Goal: Task Accomplishment & Management: Use online tool/utility

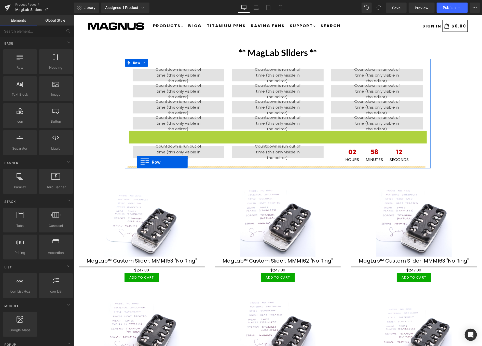
drag, startPoint x: 128, startPoint y: 135, endPoint x: 136, endPoint y: 162, distance: 28.3
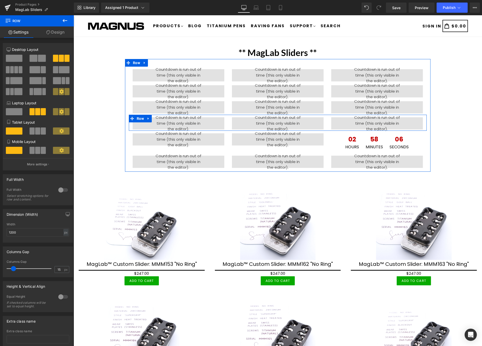
click at [146, 117] on icon at bounding box center [148, 119] width 4 height 4
click at [160, 117] on icon at bounding box center [162, 119] width 4 height 4
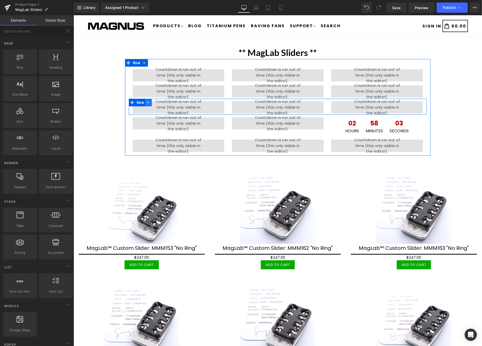
click at [146, 102] on icon at bounding box center [148, 102] width 4 height 4
click at [160, 102] on icon at bounding box center [162, 102] width 4 height 4
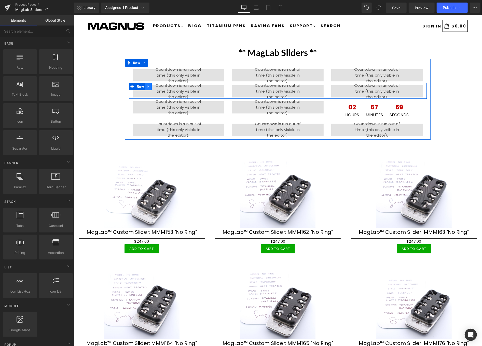
click at [147, 86] on icon at bounding box center [147, 86] width 1 height 2
click at [160, 85] on icon at bounding box center [162, 86] width 4 height 4
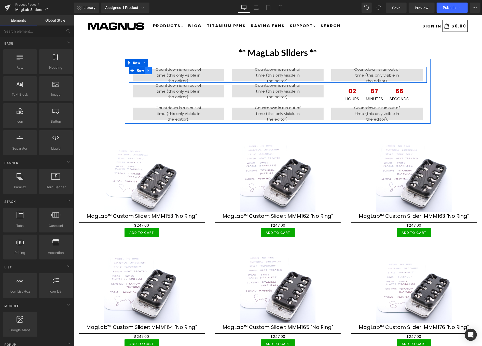
click at [146, 69] on icon at bounding box center [148, 70] width 4 height 4
click at [161, 68] on icon at bounding box center [162, 70] width 4 height 4
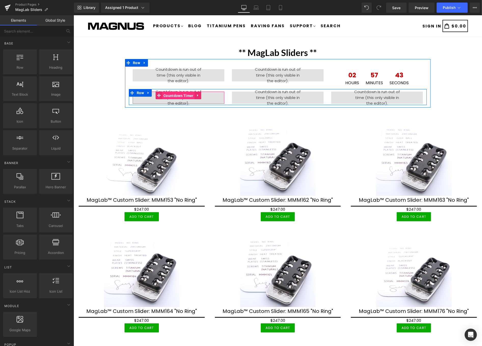
click at [168, 94] on span "Countdown Timer" at bounding box center [178, 96] width 33 height 8
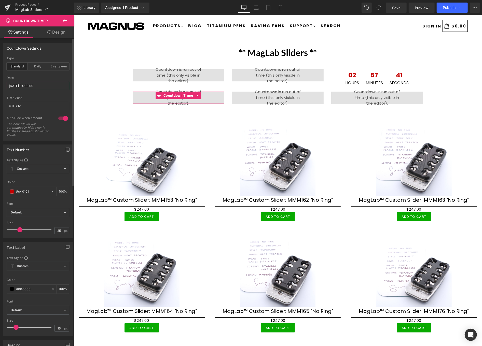
click at [47, 86] on input "[DATE] 04:00:00" at bounding box center [38, 86] width 63 height 8
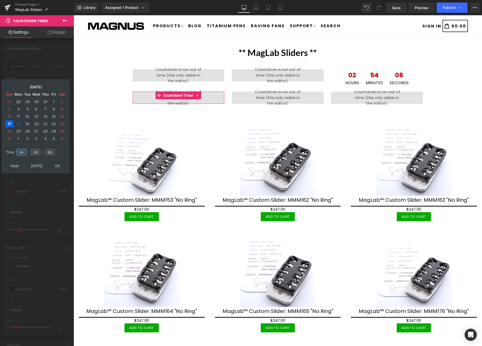
click at [24, 150] on input "04" at bounding box center [22, 152] width 10 height 6
type input "0"
type input "14"
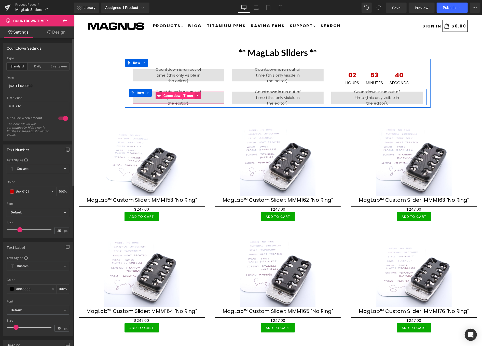
click at [179, 93] on span "Countdown Timer" at bounding box center [178, 96] width 33 height 8
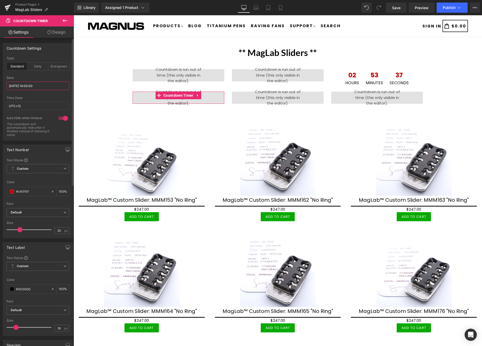
click at [34, 84] on input "[DATE] 14:00:00" at bounding box center [38, 86] width 63 height 8
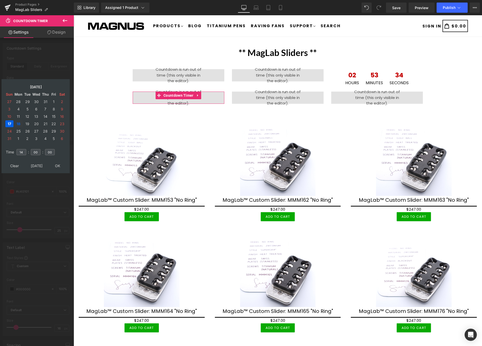
click at [17, 120] on td "18" at bounding box center [18, 123] width 9 height 7
click at [24, 149] on input "14" at bounding box center [22, 152] width 10 height 6
type input "[DATE] 14:00:00"
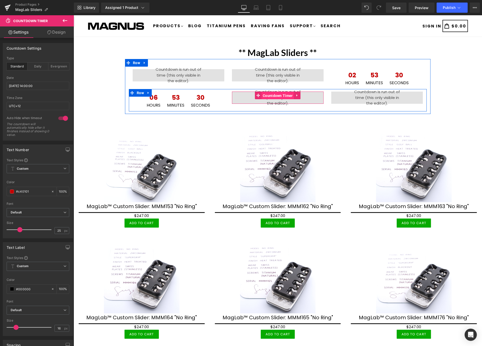
click at [270, 94] on span "Countdown Timer" at bounding box center [277, 96] width 33 height 8
click at [269, 95] on span "Countdown Timer" at bounding box center [277, 96] width 33 height 8
click at [273, 94] on span "Countdown Timer" at bounding box center [277, 96] width 33 height 8
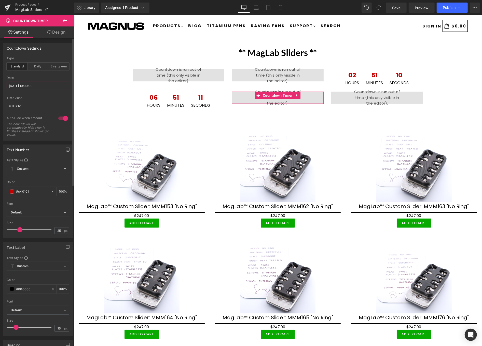
click at [34, 85] on input "[DATE] 10:00:00" at bounding box center [38, 86] width 63 height 8
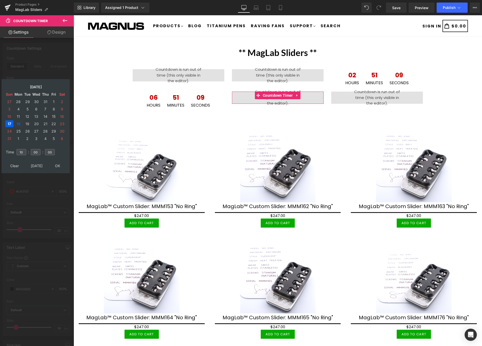
click at [17, 121] on td "18" at bounding box center [18, 123] width 9 height 7
click at [25, 149] on input "10" at bounding box center [22, 152] width 10 height 6
type input "1"
type input "20"
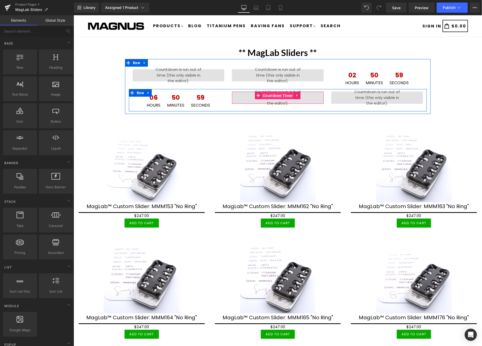
click at [271, 94] on span "Countdown Timer" at bounding box center [277, 96] width 33 height 8
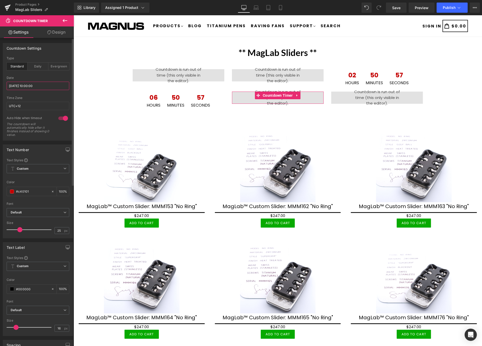
click at [29, 85] on input "[DATE] 10:00:00" at bounding box center [38, 86] width 63 height 8
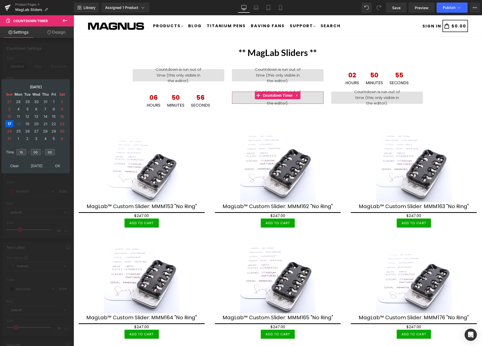
click at [19, 120] on td "18" at bounding box center [18, 123] width 9 height 7
click at [22, 150] on input "10" at bounding box center [22, 152] width 10 height 6
type input "1"
type input "20"
type input "[DATE] 20:00:00"
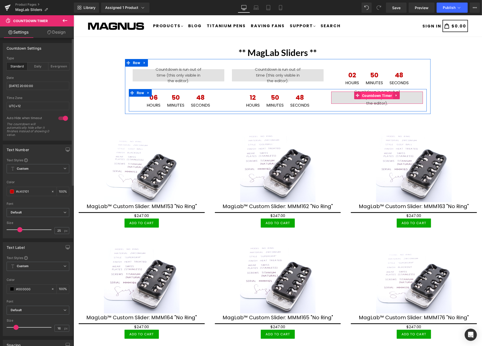
click at [367, 94] on span "Countdown Timer" at bounding box center [376, 96] width 33 height 8
click at [368, 94] on span "Countdown Timer" at bounding box center [376, 96] width 33 height 8
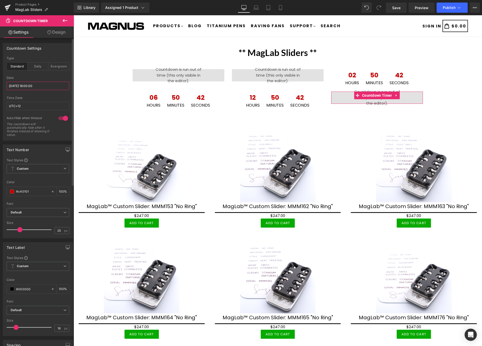
click at [52, 85] on input "[DATE] 16:00:00" at bounding box center [38, 86] width 63 height 8
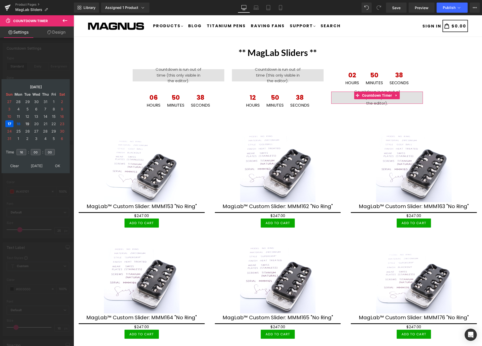
click at [26, 121] on td "19" at bounding box center [27, 123] width 8 height 7
click at [24, 149] on input "16" at bounding box center [22, 152] width 10 height 6
type input "1"
type input "02"
type input "[DATE] 02:00:00"
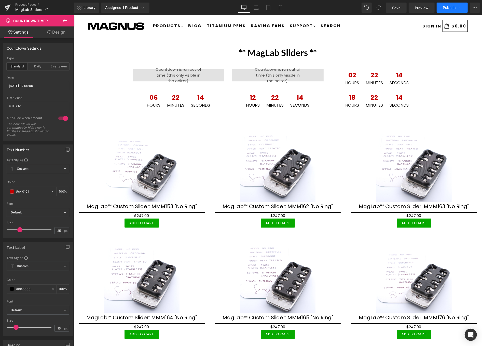
click at [447, 8] on span "Publish" at bounding box center [448, 8] width 13 height 4
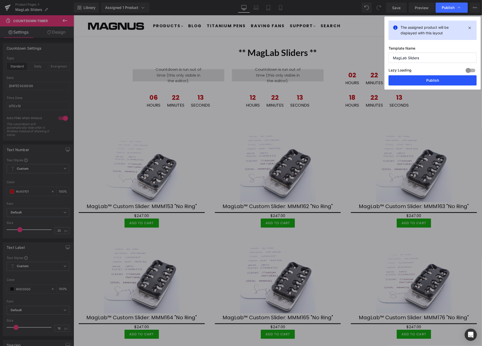
click at [440, 79] on button "Publish" at bounding box center [432, 80] width 88 height 10
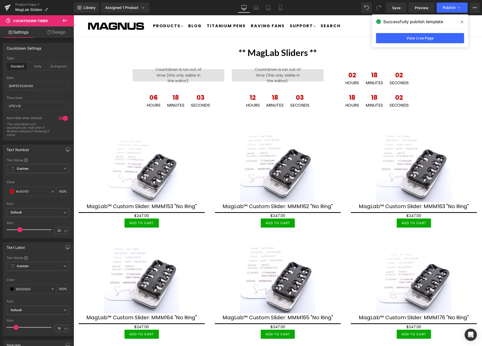
click at [461, 21] on icon at bounding box center [461, 22] width 3 height 4
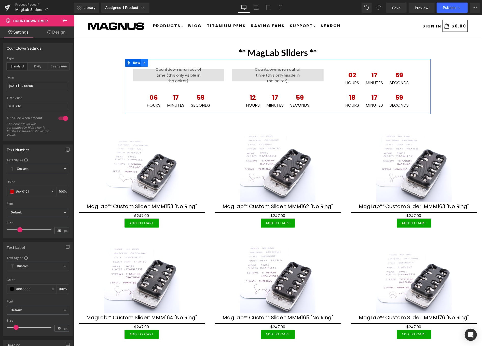
click at [143, 61] on icon at bounding box center [144, 63] width 4 height 4
click at [142, 63] on icon at bounding box center [144, 63] width 4 height 4
click at [142, 61] on icon at bounding box center [144, 63] width 4 height 4
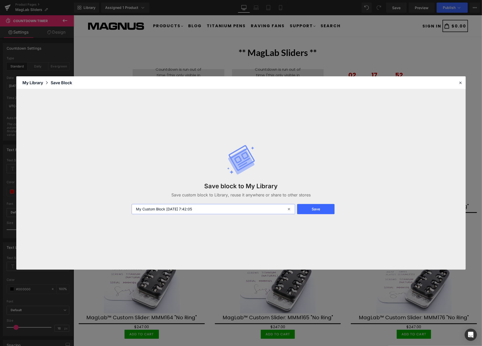
drag, startPoint x: 203, startPoint y: 211, endPoint x: 125, endPoint y: 196, distance: 79.1
click at [125, 196] on div "Save block to My Library Save custom block to Library, reuse it anywhere or sha…" at bounding box center [240, 179] width 449 height 181
type input "Library 1"
click at [321, 209] on button "Save" at bounding box center [315, 209] width 37 height 10
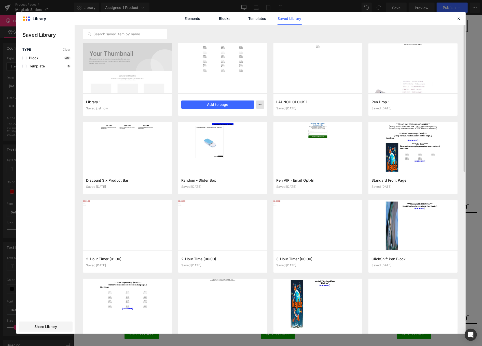
click at [259, 106] on icon "button" at bounding box center [260, 105] width 4 height 4
click at [229, 126] on div "Delete" at bounding box center [235, 126] width 58 height 11
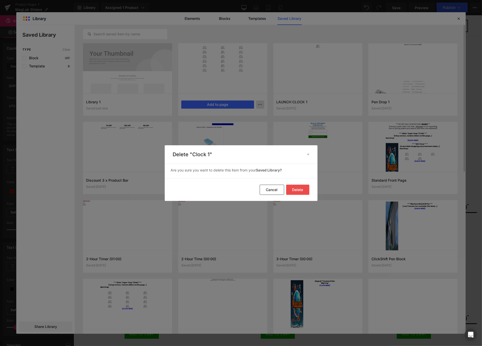
click at [299, 187] on button "Delete" at bounding box center [297, 190] width 23 height 10
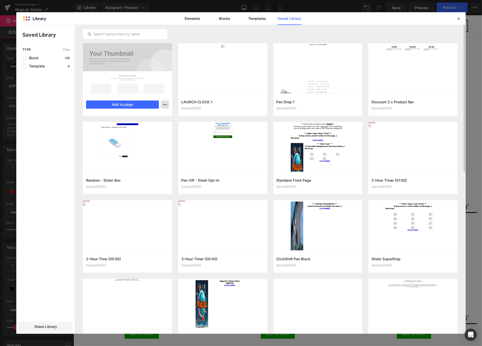
click at [162, 103] on button "button" at bounding box center [165, 104] width 8 height 8
click at [138, 121] on div "Rename" at bounding box center [140, 126] width 58 height 11
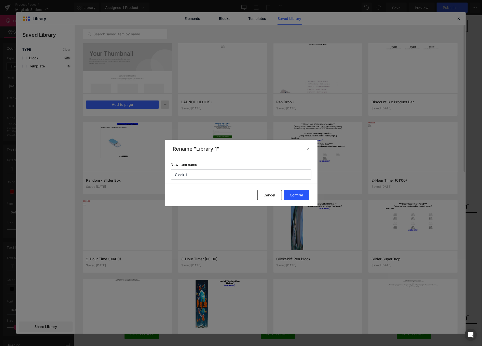
type input "Clock 1"
click at [296, 194] on button "Confirm" at bounding box center [296, 195] width 25 height 10
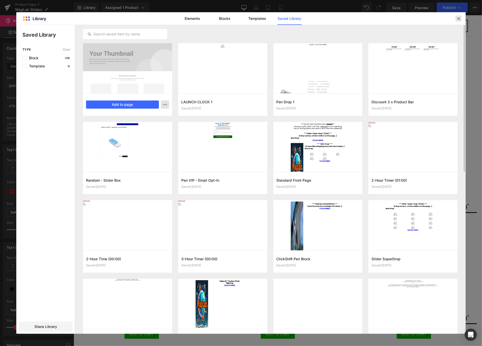
click at [455, 19] on div at bounding box center [458, 19] width 6 height 6
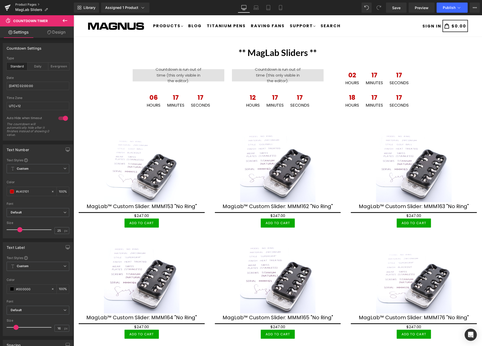
click at [32, 3] on link "Product Pages" at bounding box center [44, 5] width 59 height 4
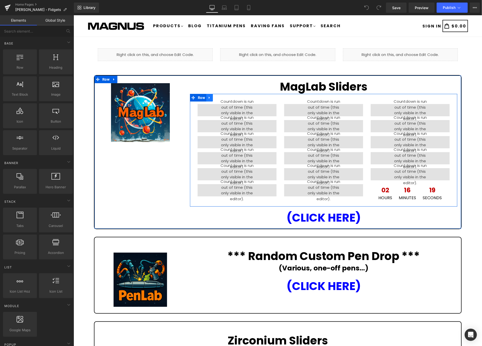
click at [208, 97] on icon at bounding box center [208, 97] width 1 height 2
click at [221, 96] on icon at bounding box center [223, 98] width 4 height 4
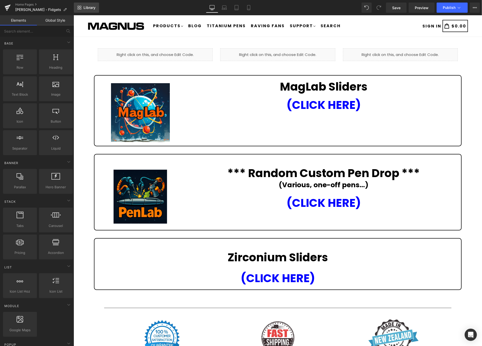
click at [88, 6] on span "Library" at bounding box center [89, 7] width 12 height 5
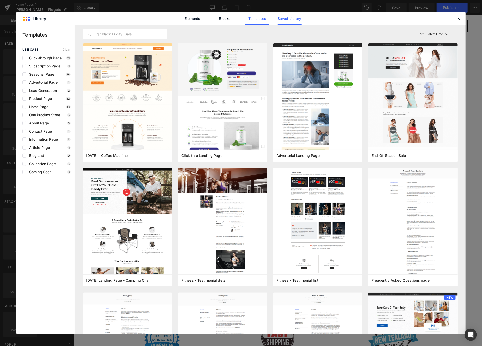
click at [289, 17] on link "Saved Library" at bounding box center [289, 18] width 24 height 13
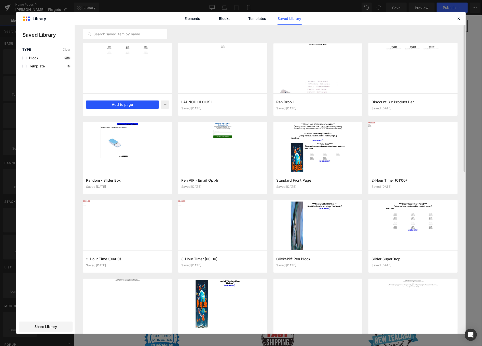
click at [126, 103] on button "Add to page" at bounding box center [122, 104] width 73 height 8
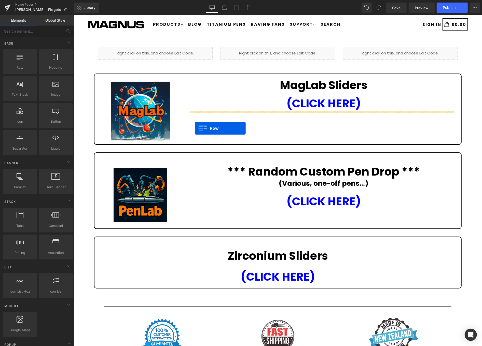
scroll to position [1, 0]
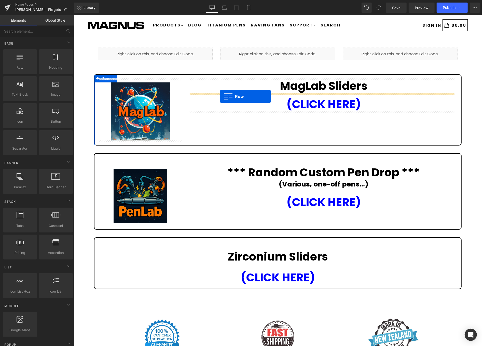
drag, startPoint x: 126, startPoint y: 180, endPoint x: 220, endPoint y: 96, distance: 125.2
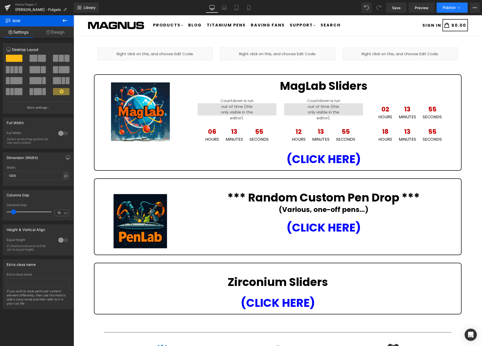
click at [446, 7] on span "Publish" at bounding box center [448, 8] width 13 height 4
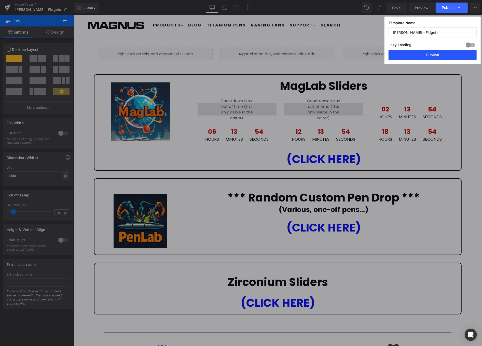
click at [441, 55] on button "Publish" at bounding box center [432, 55] width 88 height 10
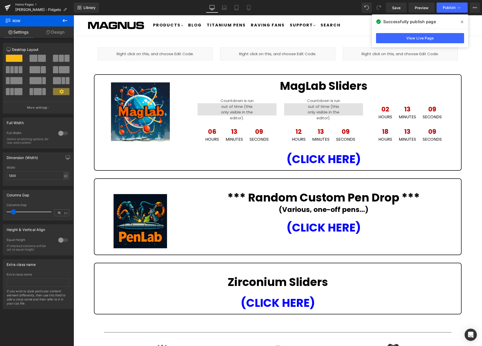
click at [24, 3] on link "Home Pages" at bounding box center [44, 5] width 59 height 4
